Goal: Information Seeking & Learning: Learn about a topic

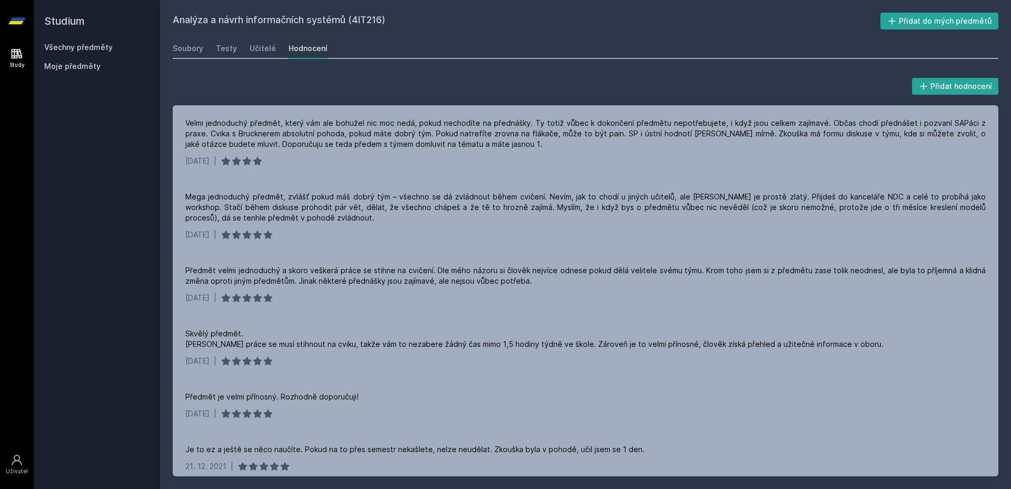
click at [55, 22] on h2 "Studium" at bounding box center [96, 21] width 105 height 42
click at [8, 56] on link "Study" at bounding box center [16, 58] width 29 height 32
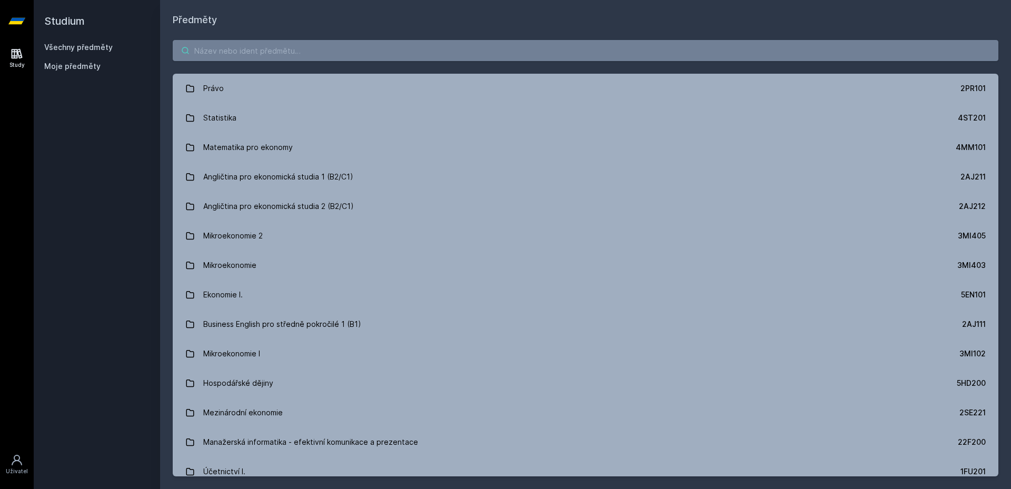
click at [231, 50] on input "search" at bounding box center [585, 50] width 825 height 21
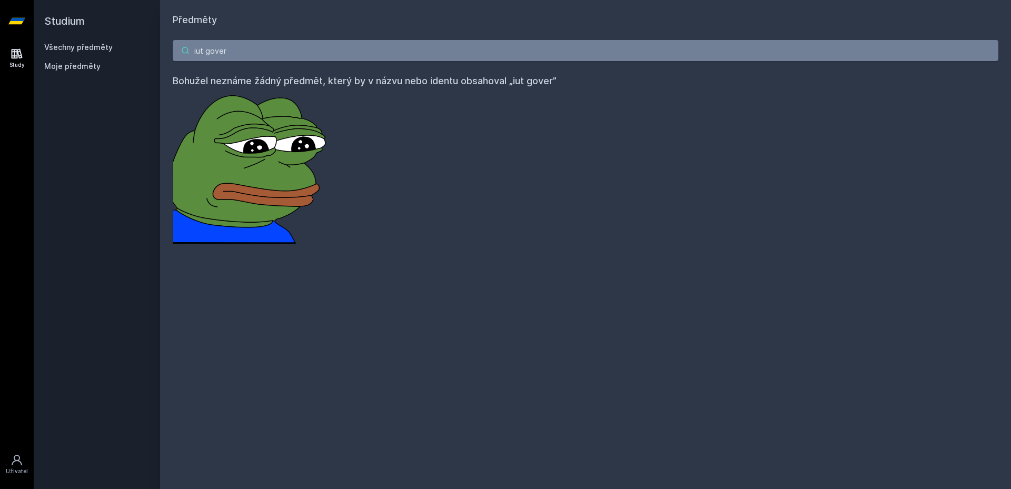
type input "iut"
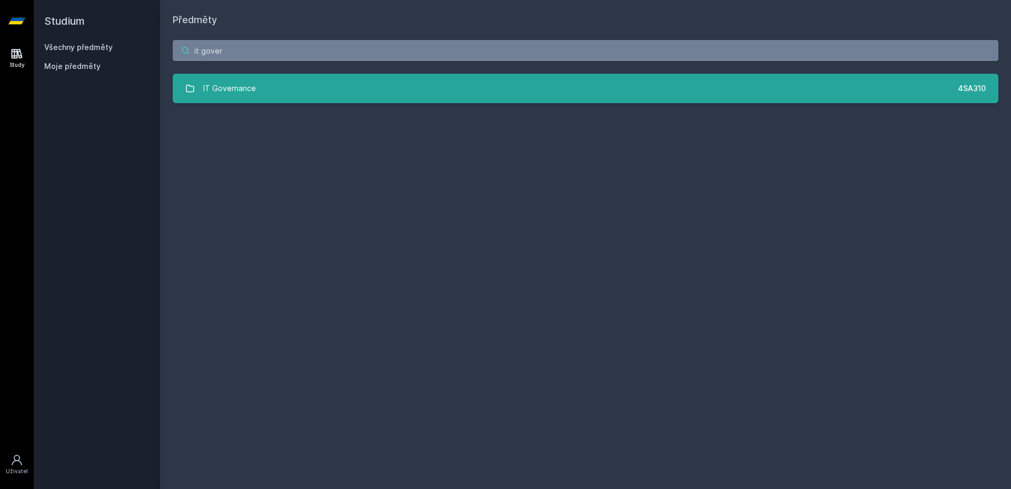
type input "it gover"
click at [263, 86] on link "IT Governance 4SA310" at bounding box center [585, 88] width 825 height 29
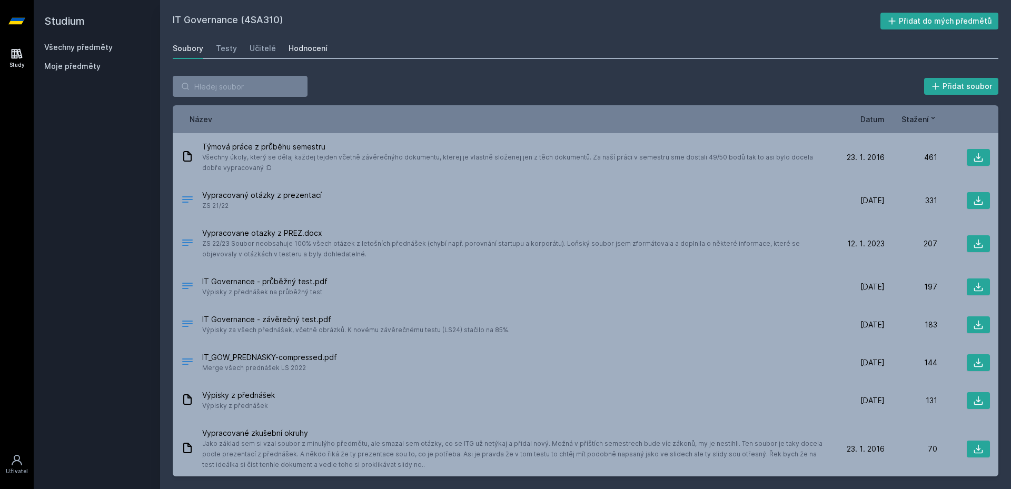
click at [295, 56] on link "Hodnocení" at bounding box center [307, 48] width 39 height 21
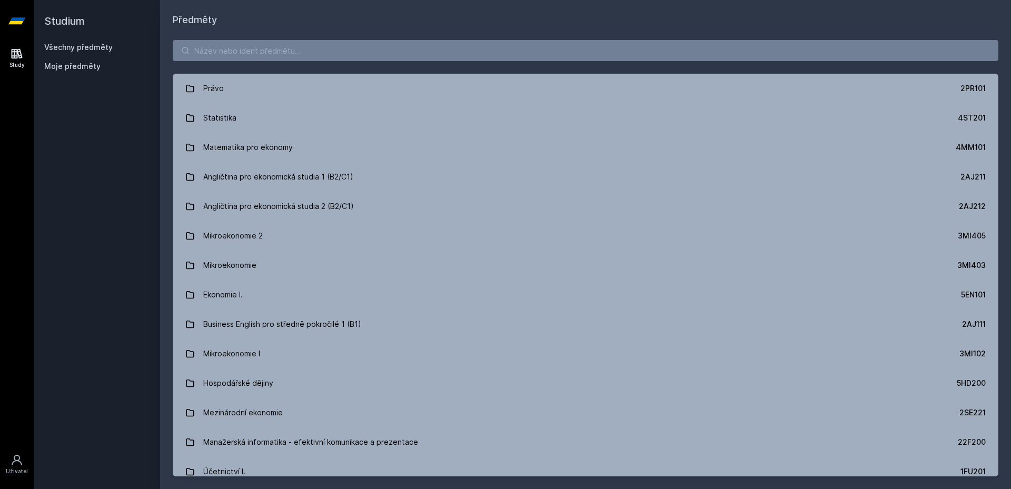
click at [348, 66] on div "Právo 2PR101 Statistika 4ST201 Matematika pro ekonomy 4MM101 Angličtina pro eko…" at bounding box center [585, 258] width 851 height 462
click at [354, 56] on input "search" at bounding box center [585, 50] width 825 height 21
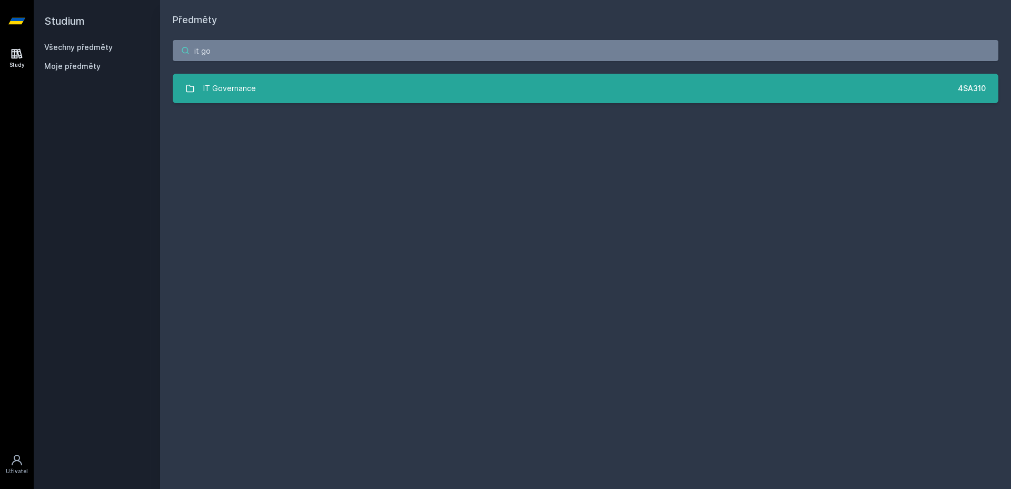
type input "it go"
click at [301, 96] on link "IT Governance 4SA310" at bounding box center [585, 88] width 825 height 29
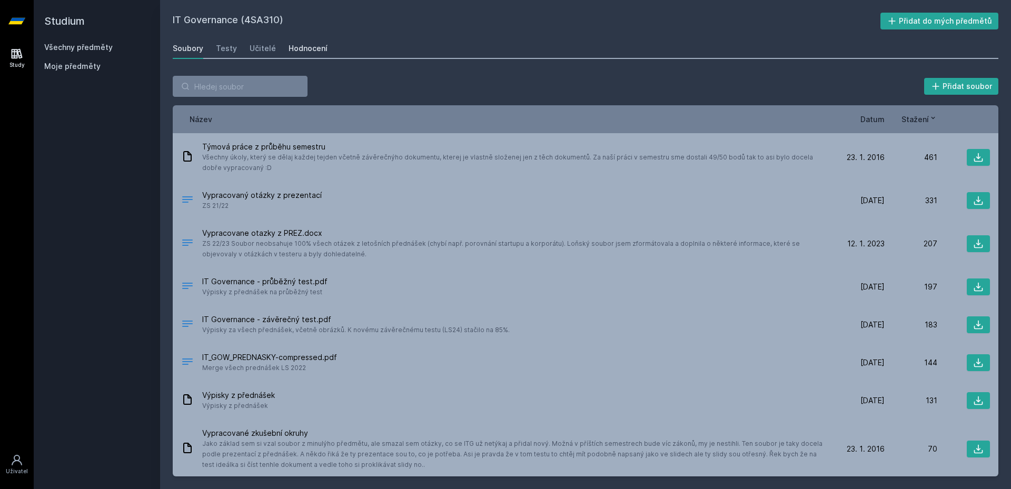
click at [307, 54] on link "Hodnocení" at bounding box center [307, 48] width 39 height 21
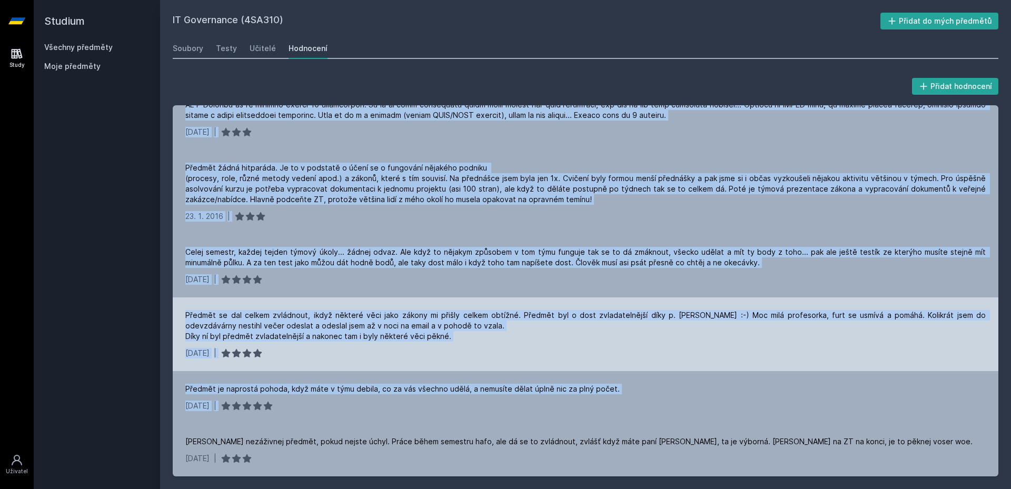
scroll to position [1061, 0]
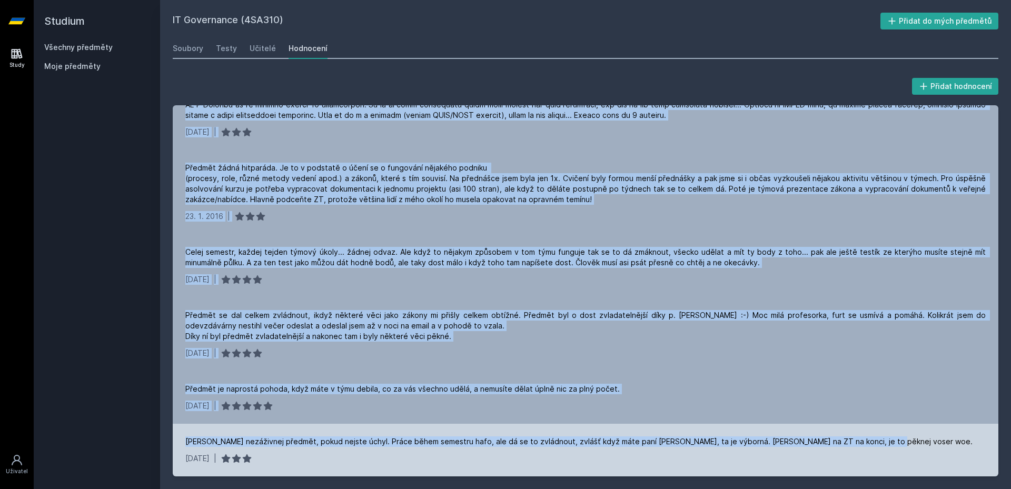
drag, startPoint x: 179, startPoint y: 120, endPoint x: 901, endPoint y: 436, distance: 787.7
click at [901, 436] on div "Smutny neironicky schizo, ale kvuli tomu actually funny a free body 26. 6. 2025…" at bounding box center [585, 290] width 825 height 371
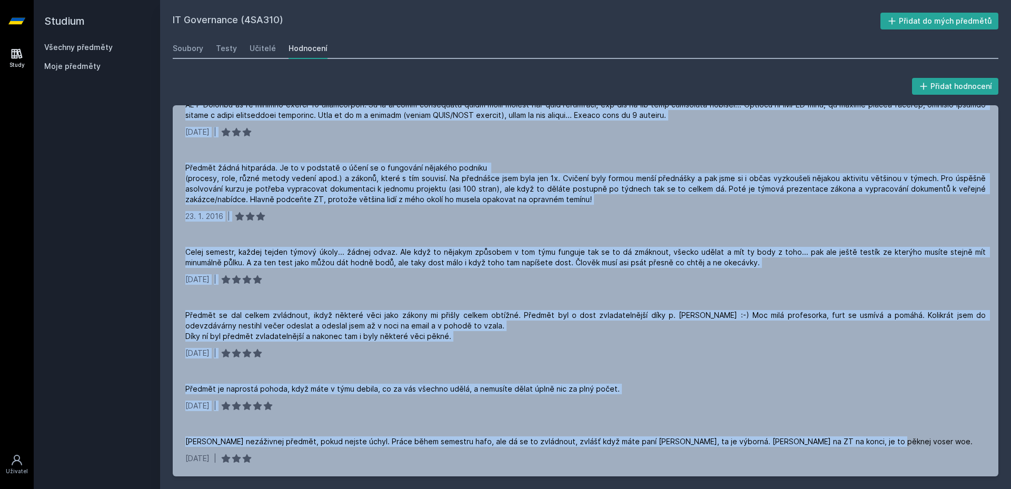
copy div "Smutny neironicky schizo, ale kvuli tomu actually funny a free body 26. 6. 2025…"
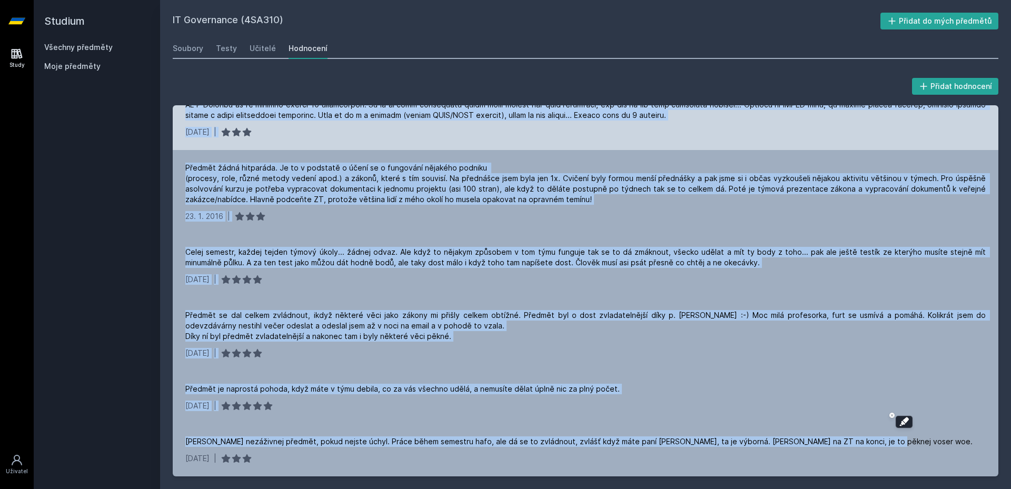
click at [399, 137] on div "30. 1. 2016 |" at bounding box center [585, 87] width 825 height 126
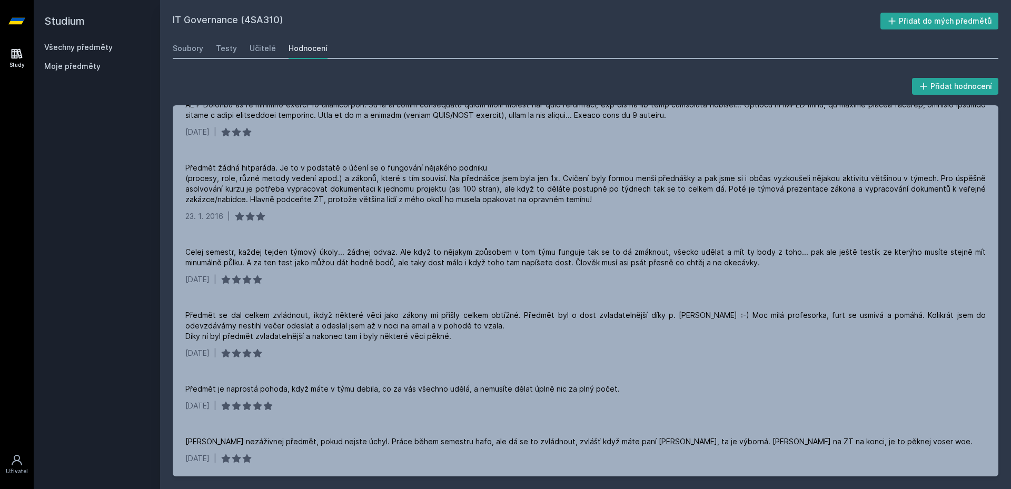
click at [52, 23] on h2 "Studium" at bounding box center [96, 21] width 105 height 42
click at [22, 62] on div "Study" at bounding box center [16, 65] width 15 height 8
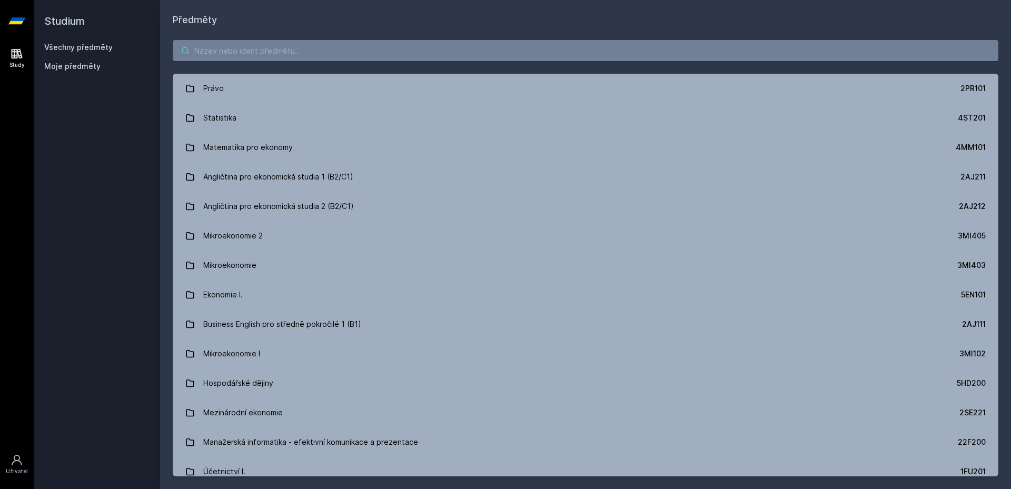
click at [268, 57] on input "search" at bounding box center [585, 50] width 825 height 21
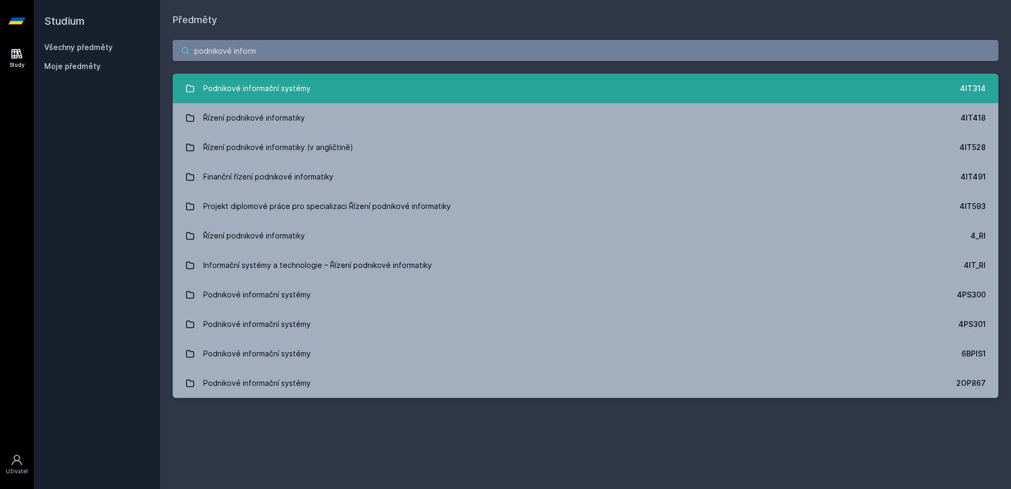
type input "podnikové inform"
click at [287, 84] on div "Podnikové informační systémy" at bounding box center [256, 88] width 107 height 21
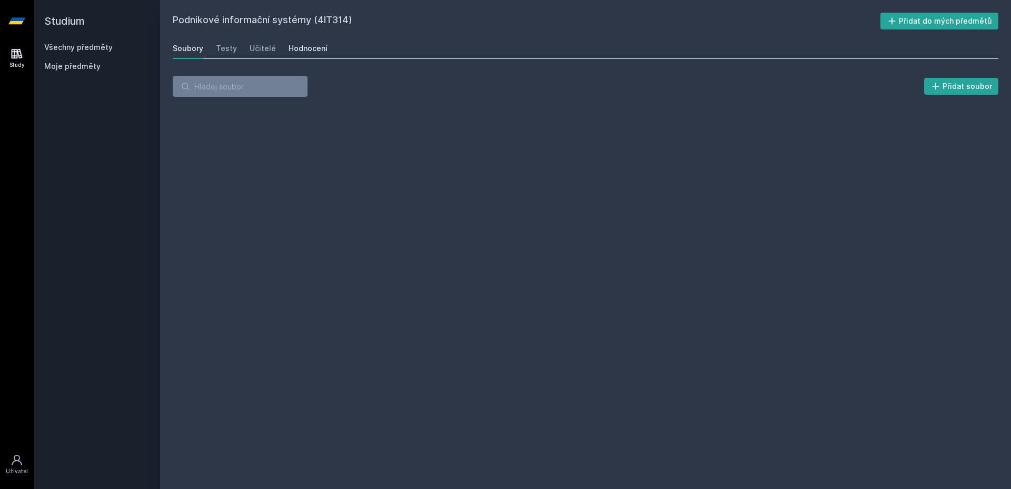
click at [307, 48] on div "Hodnocení" at bounding box center [307, 48] width 39 height 11
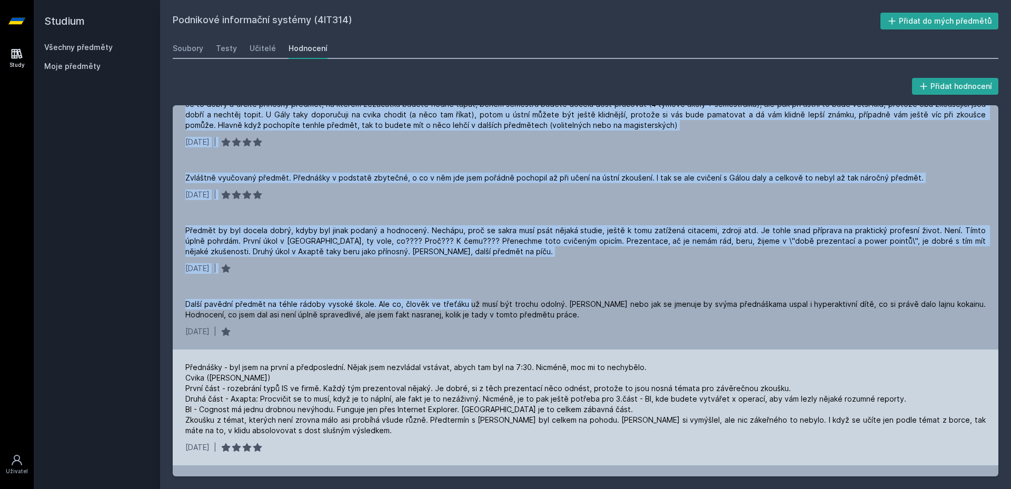
scroll to position [1041, 0]
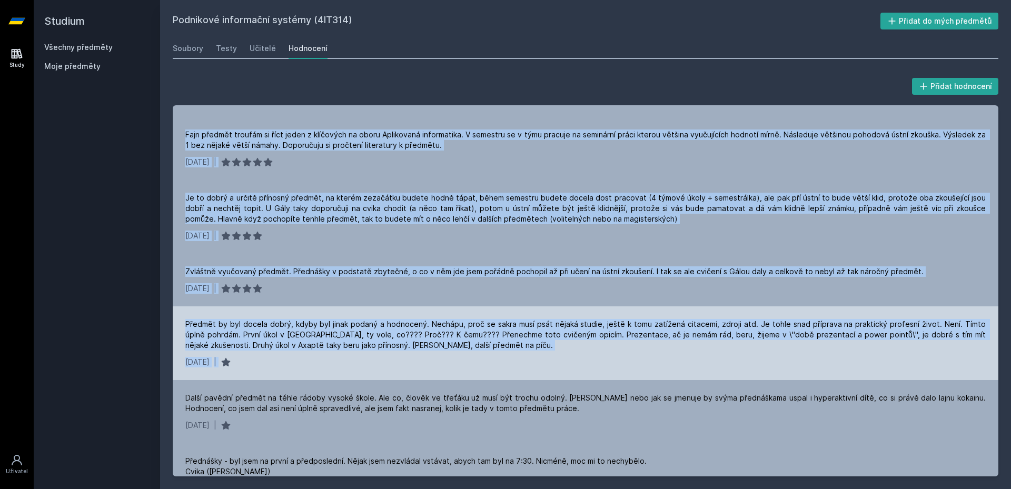
drag, startPoint x: 186, startPoint y: 123, endPoint x: 501, endPoint y: 329, distance: 375.9
click at [501, 329] on div "Tak jako takhle.... předmět je strašněj... pokud nechytnete vibe Galy tak je to…" at bounding box center [585, 290] width 825 height 371
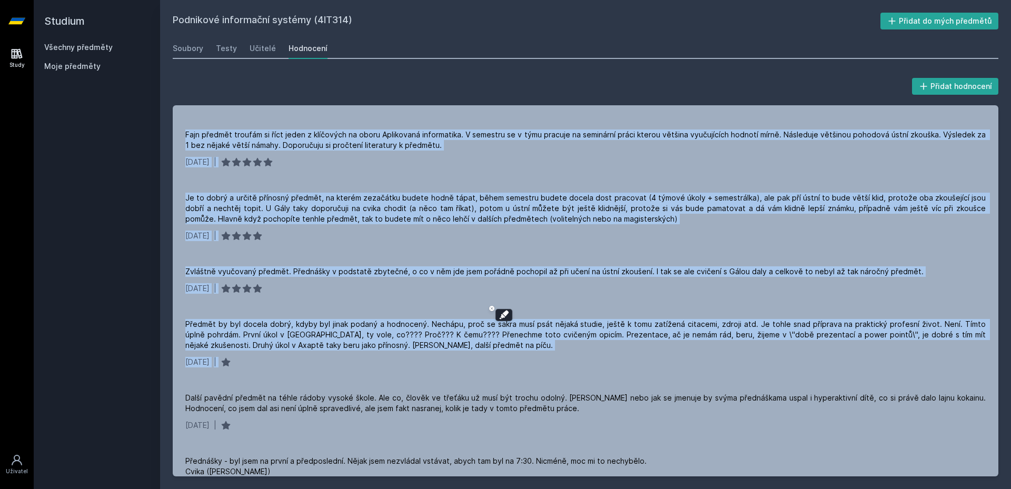
copy div "Tak jako takhle.... předmět je strašněj... pokud nechytnete vibe Galy tak je to…"
